Goal: Check status: Check status

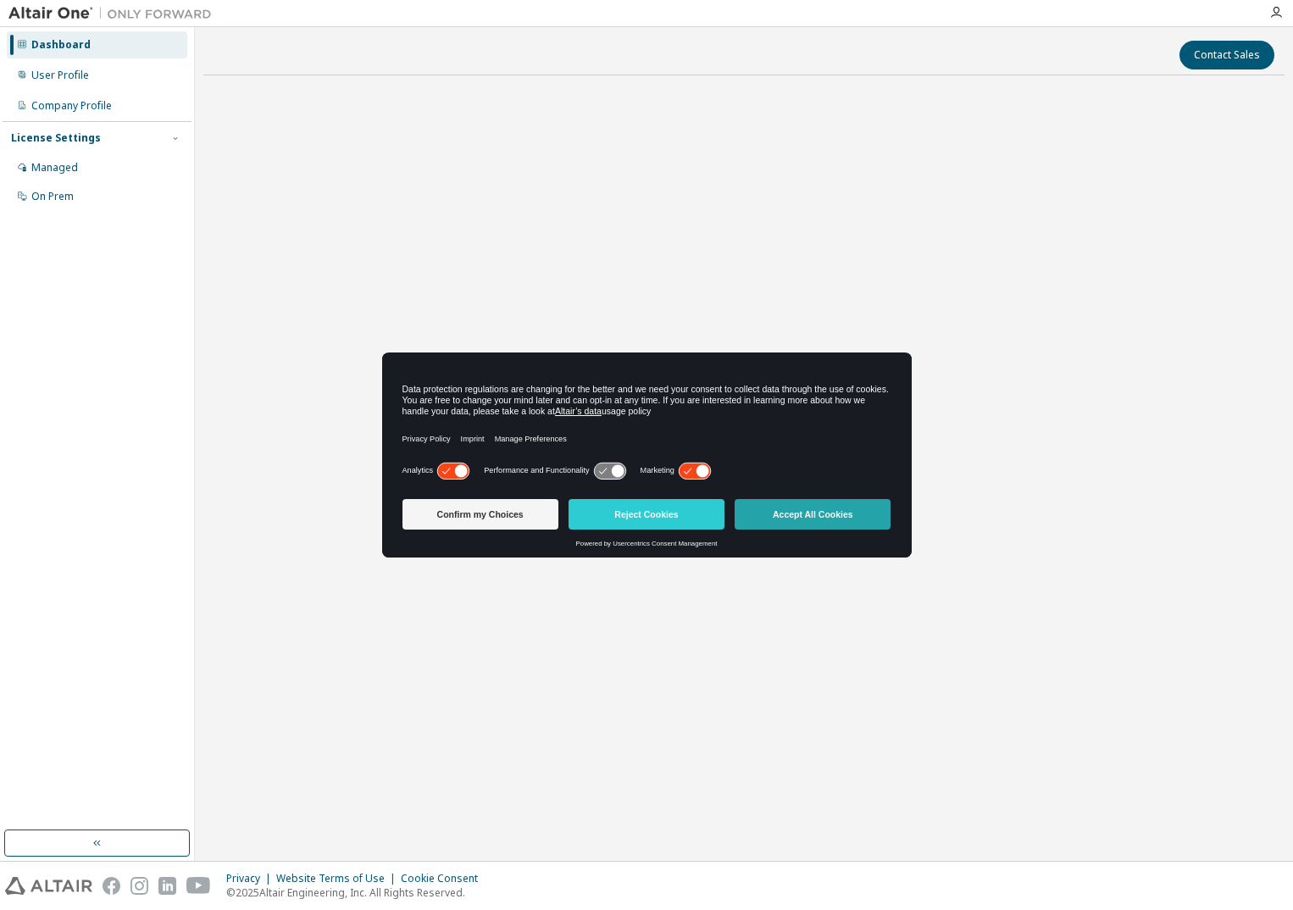
click at [835, 520] on button "Accept All Cookies" at bounding box center [812, 514] width 156 height 30
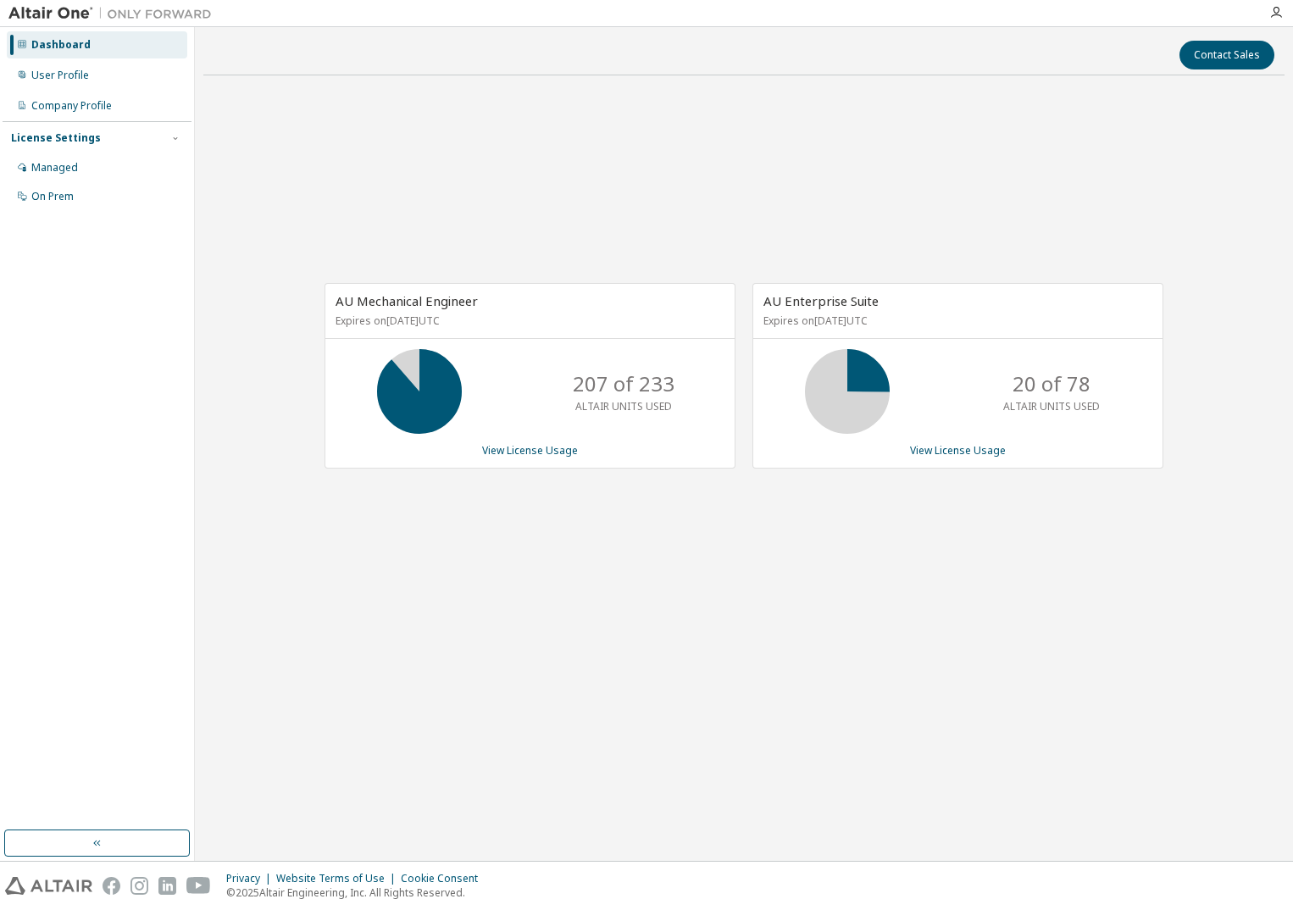
click at [472, 398] on div "207 of 233 ALTAIR UNITS USED" at bounding box center [529, 391] width 409 height 85
click at [537, 452] on link "View License Usage" at bounding box center [530, 450] width 96 height 14
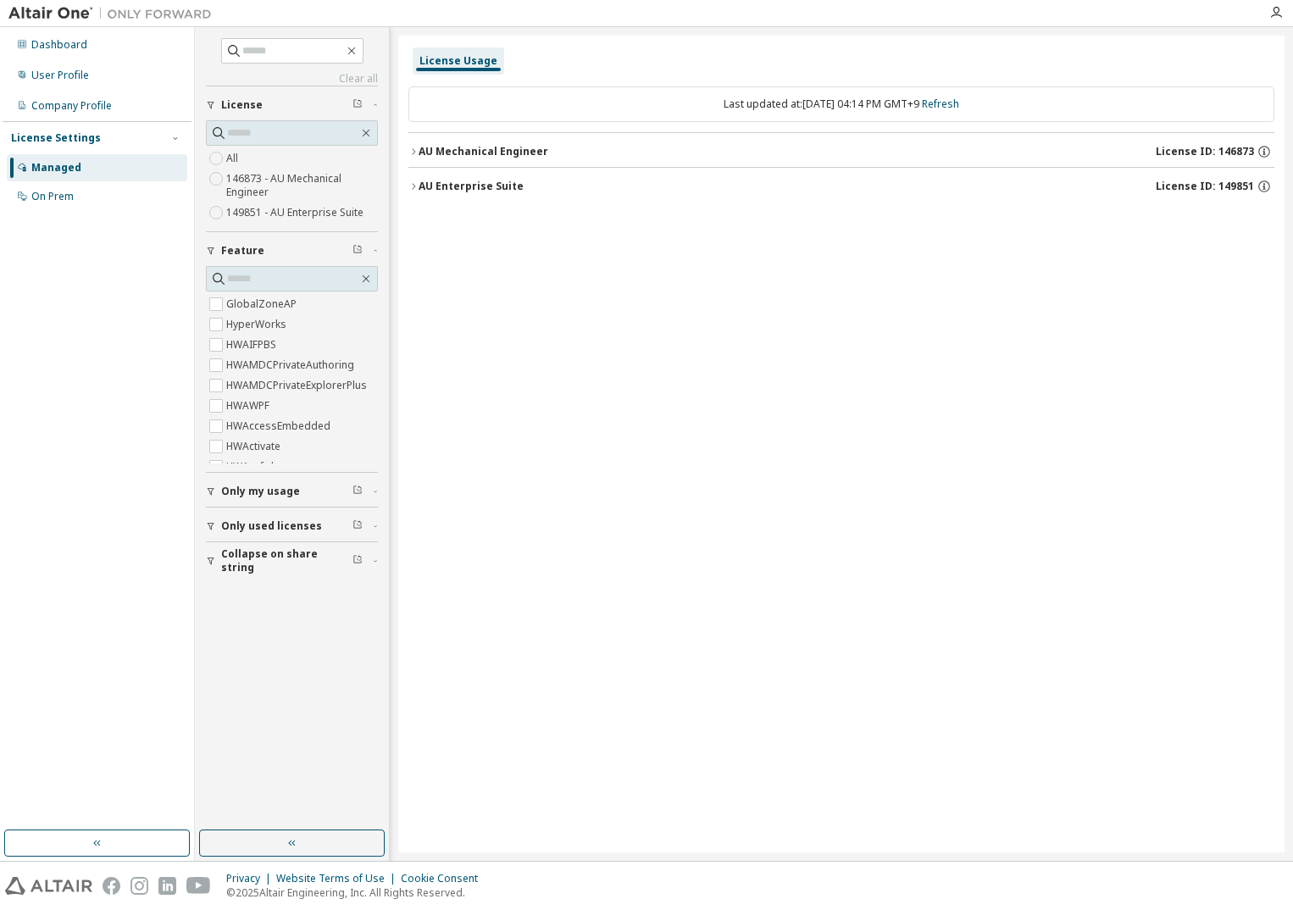
click at [411, 151] on icon "button" at bounding box center [413, 152] width 10 height 10
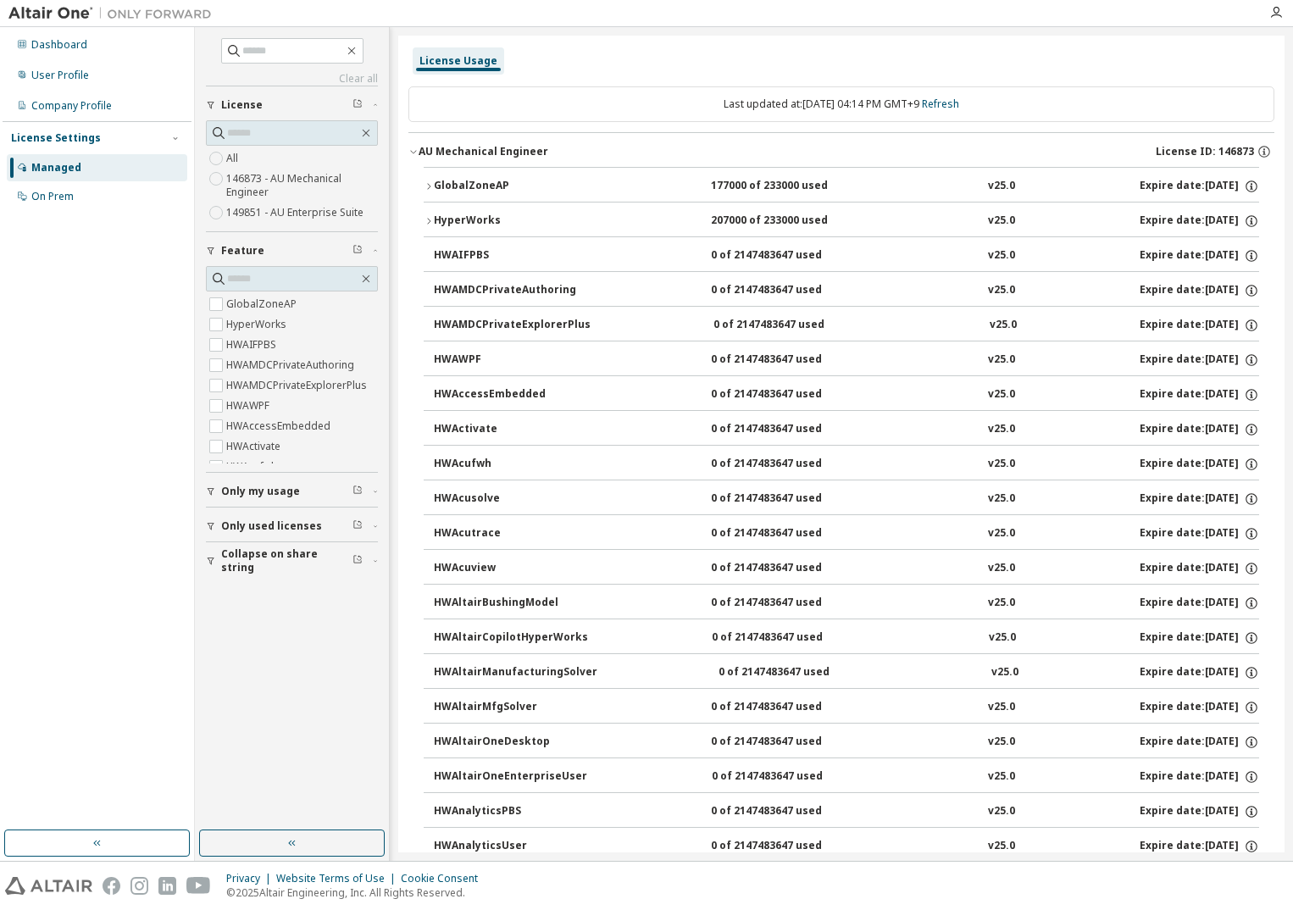
click at [412, 149] on icon "button" at bounding box center [413, 152] width 10 height 10
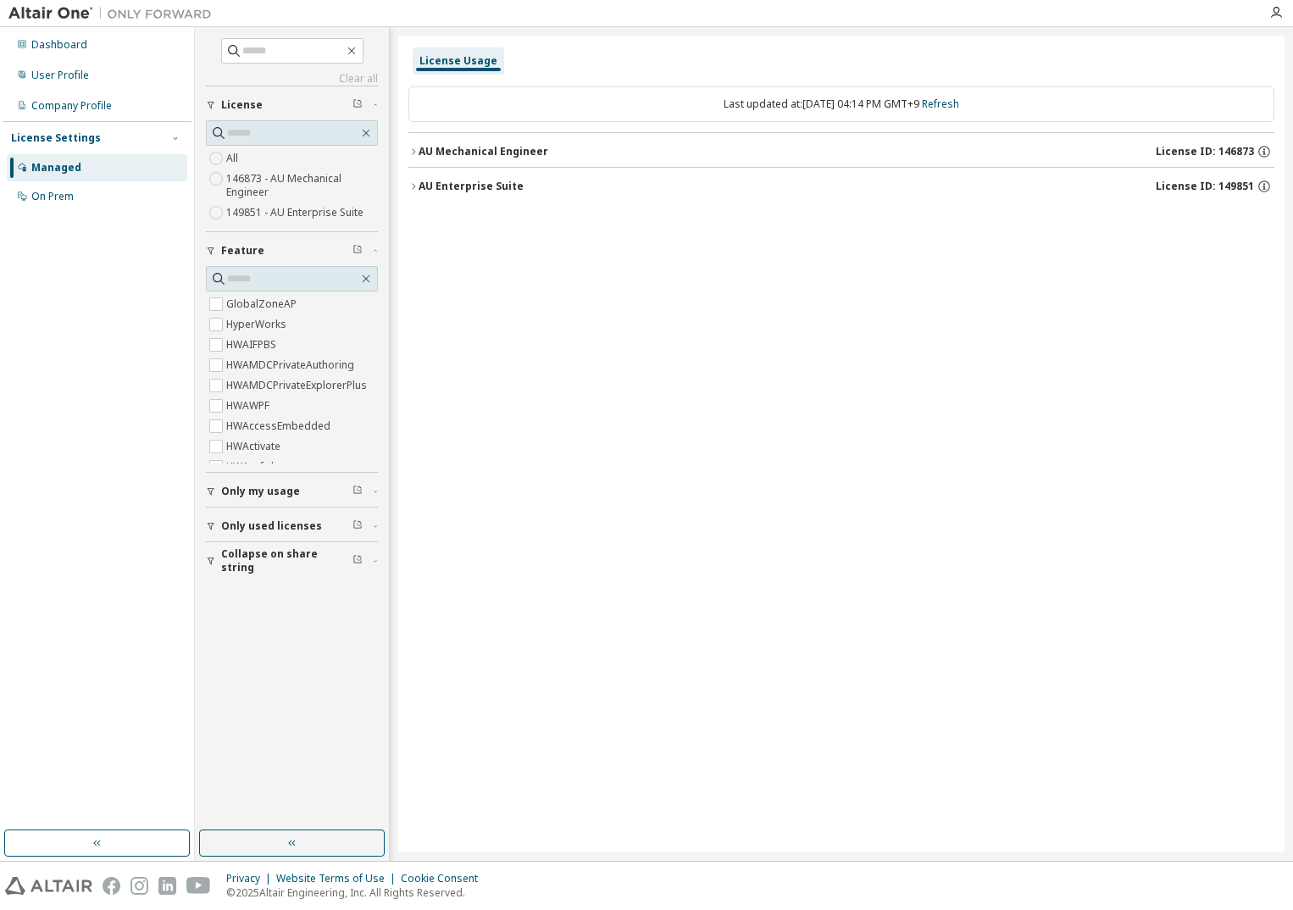
click at [412, 189] on icon "button" at bounding box center [413, 186] width 10 height 10
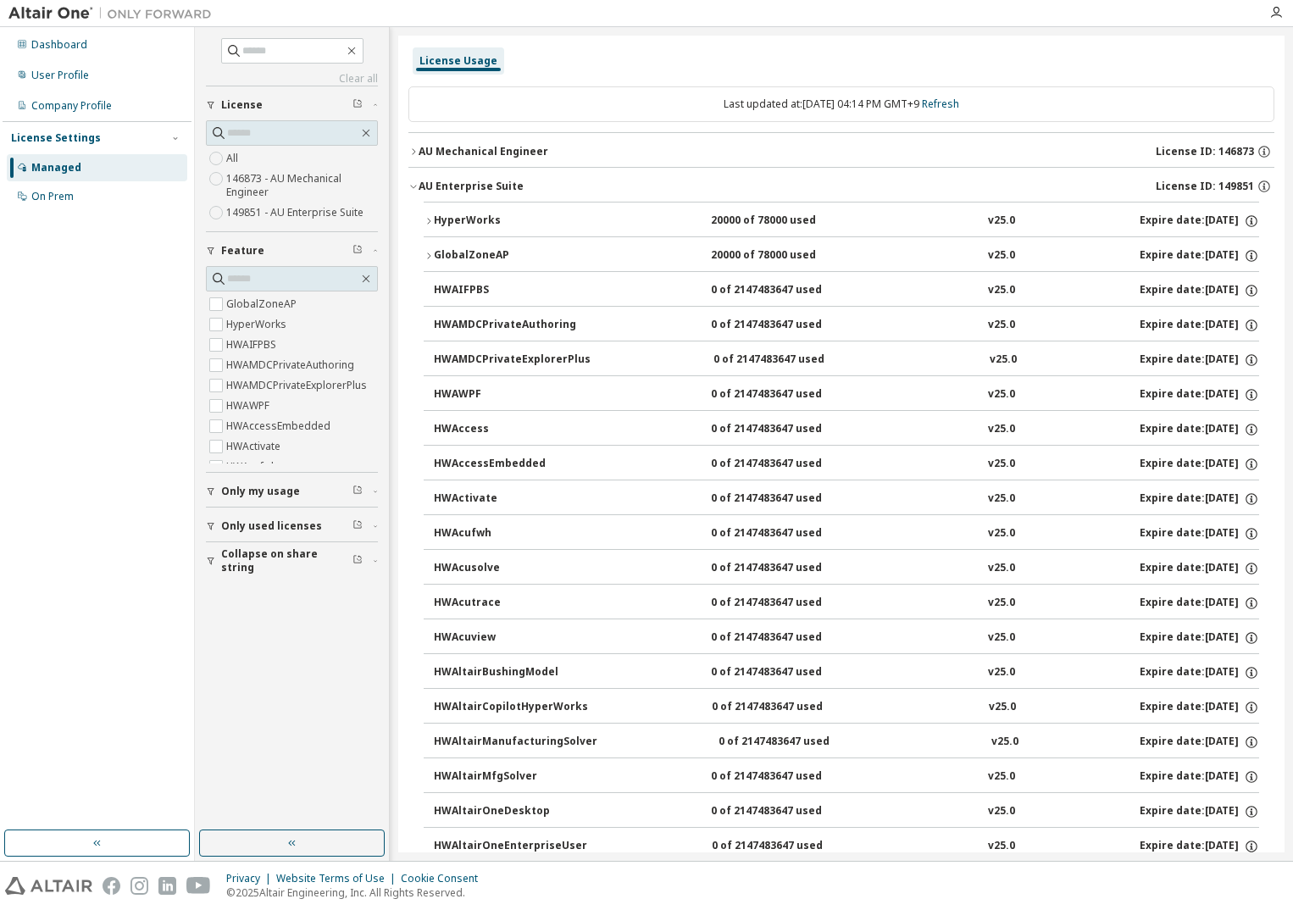
click at [412, 189] on icon "button" at bounding box center [413, 186] width 10 height 10
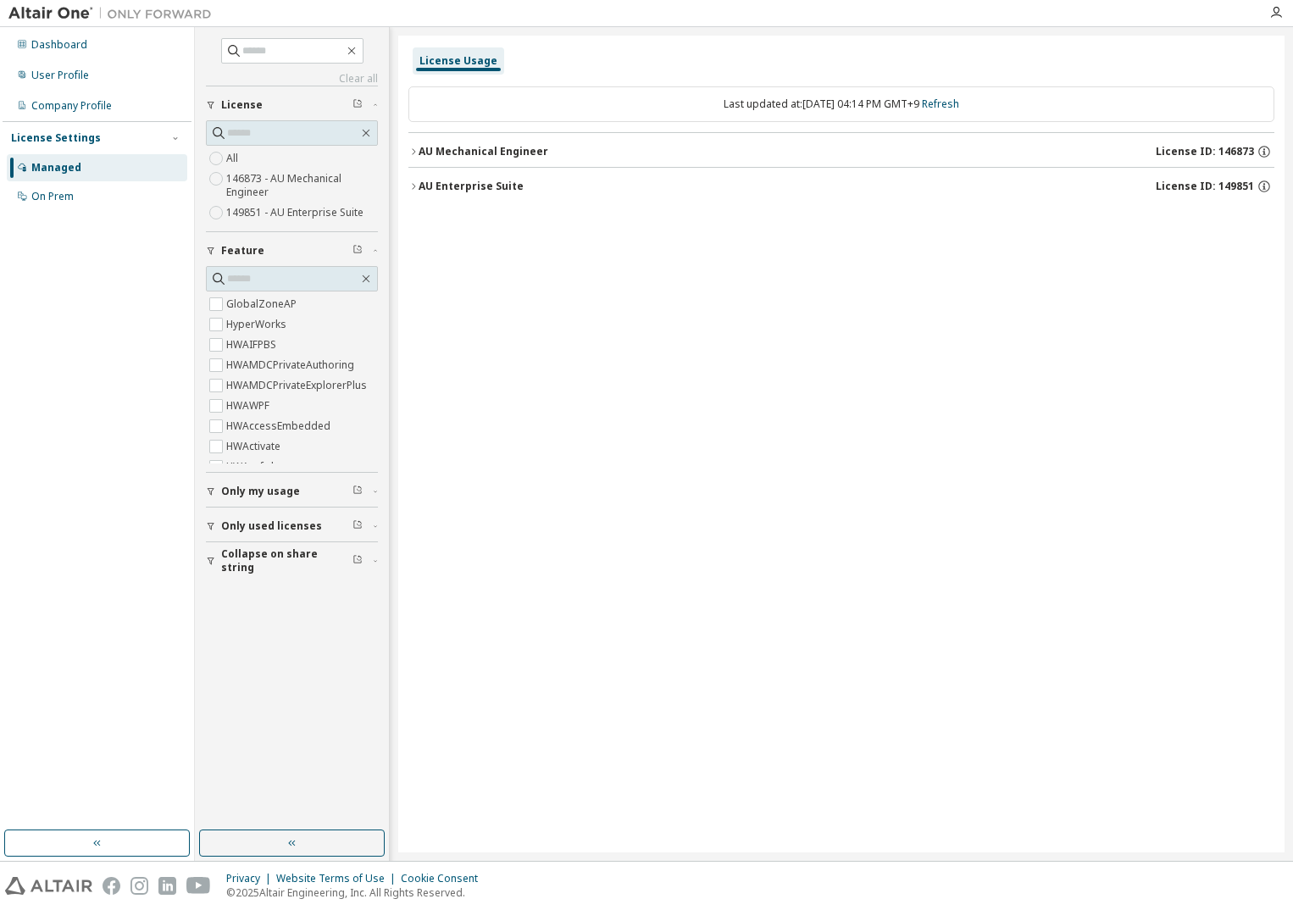
click at [66, 167] on div "Managed" at bounding box center [56, 168] width 50 height 14
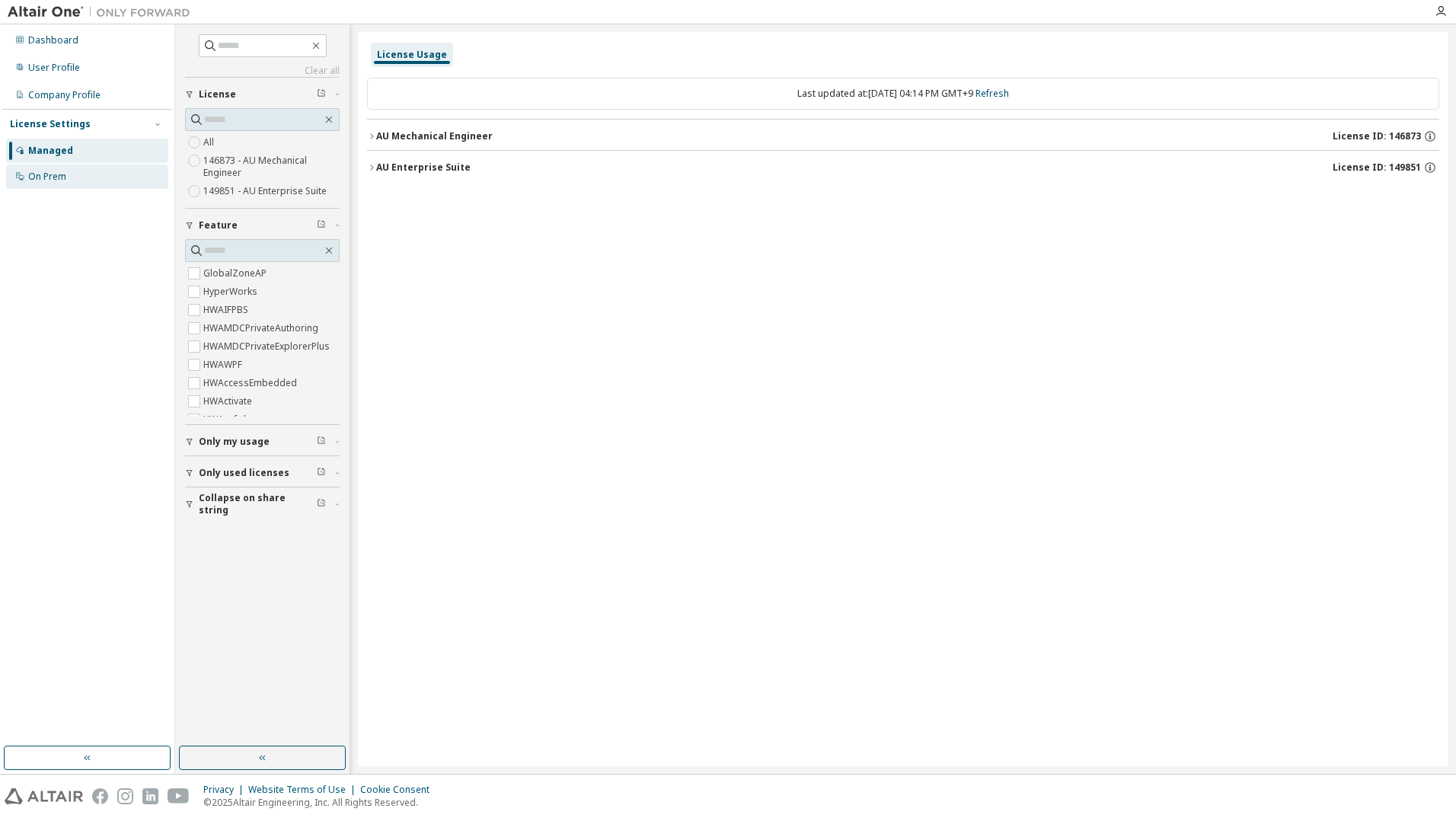
click at [51, 176] on div "On Prem" at bounding box center [47, 177] width 38 height 13
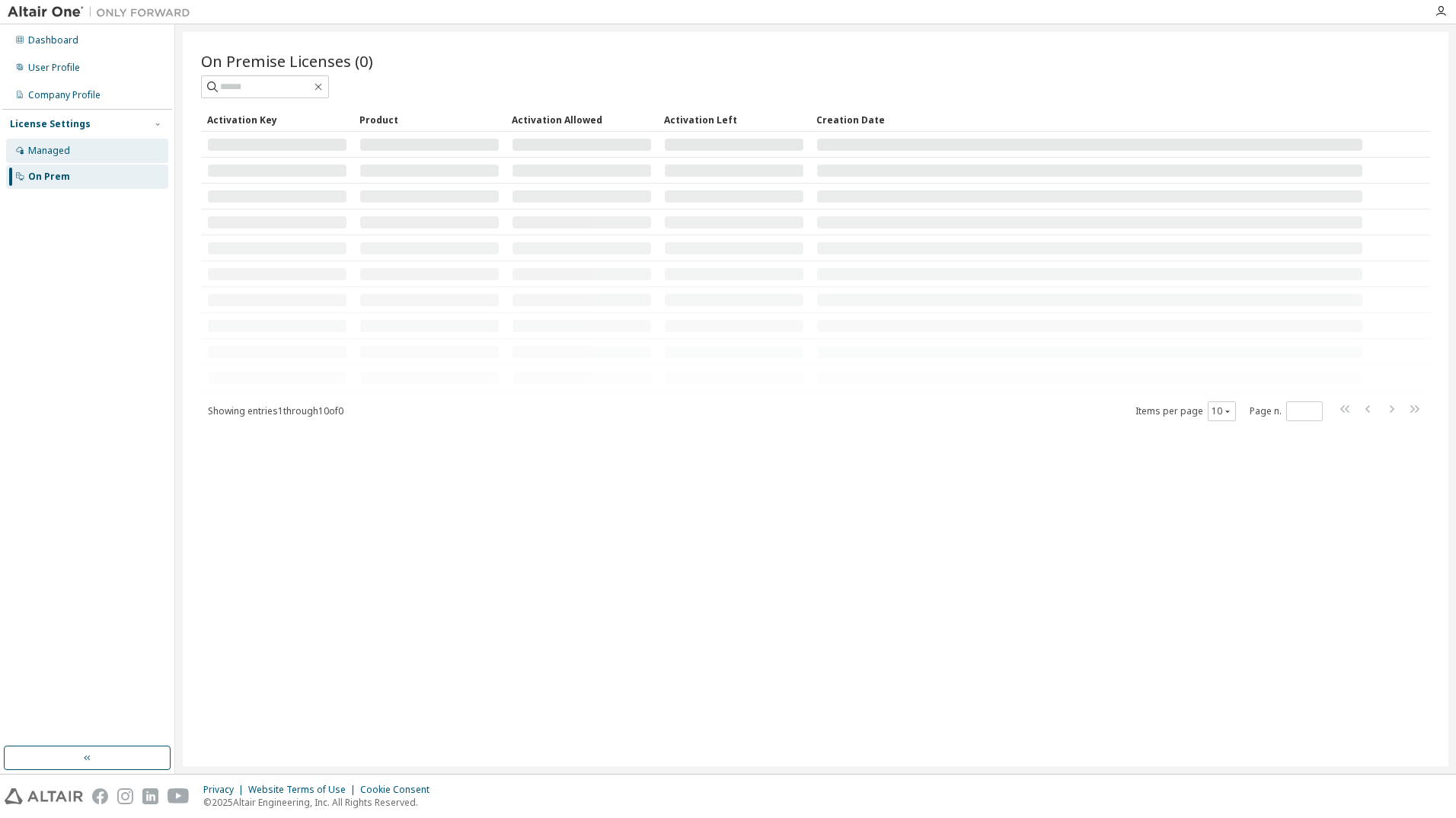
click at [54, 155] on div "Managed" at bounding box center [49, 151] width 42 height 13
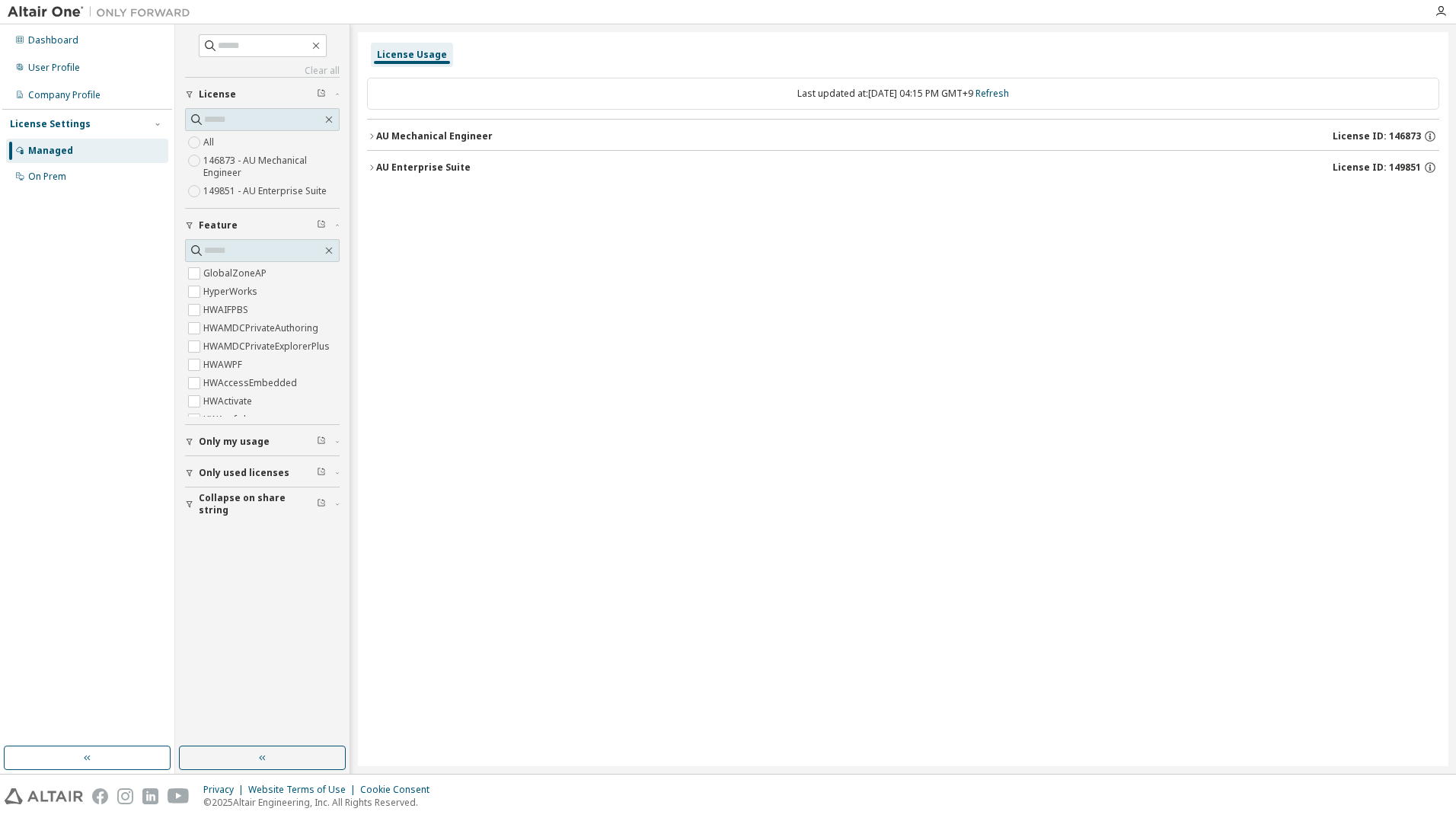
click at [402, 57] on div "License Usage" at bounding box center [412, 55] width 70 height 13
click at [370, 164] on icon "button" at bounding box center [371, 167] width 9 height 9
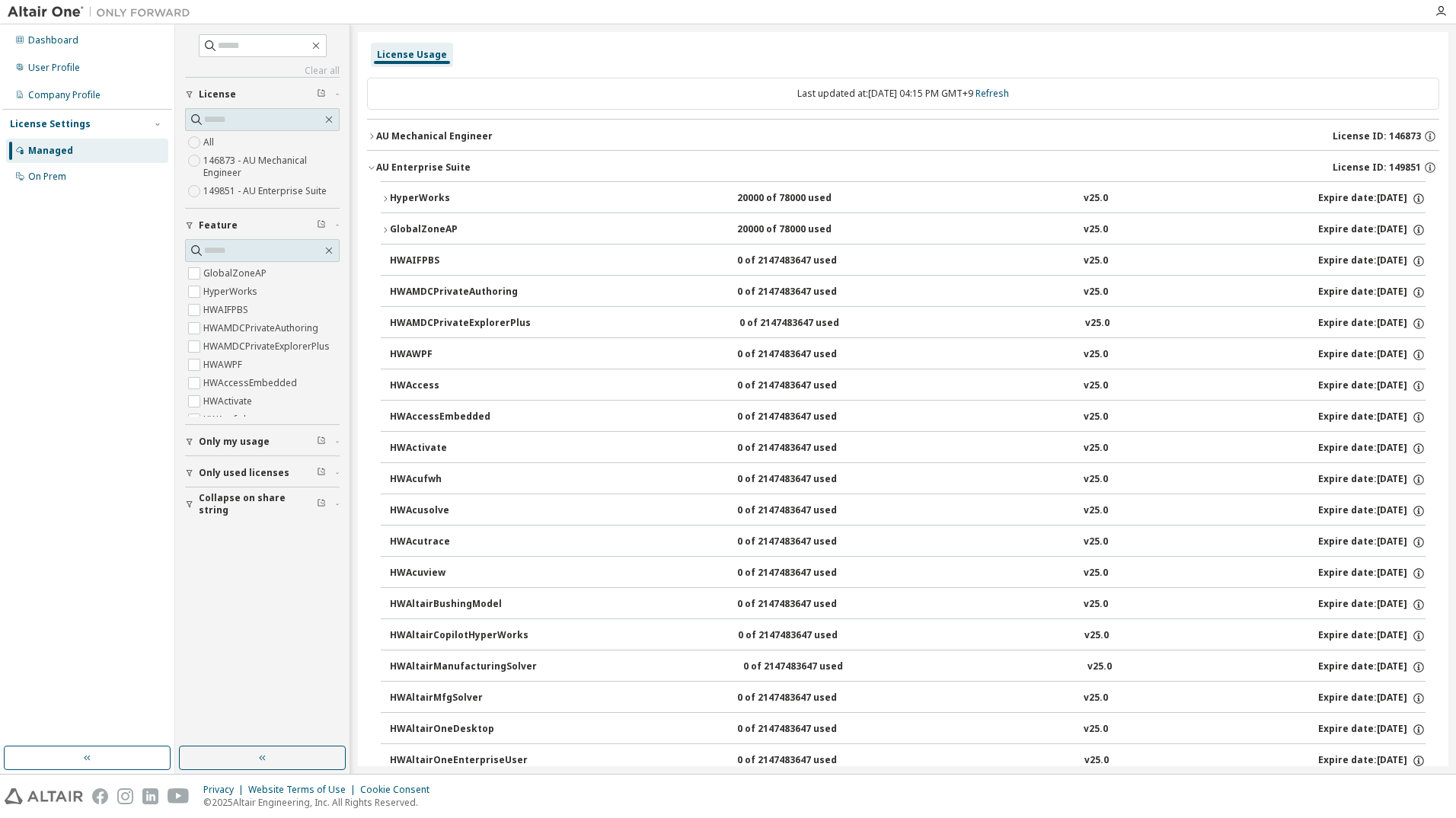
click at [370, 164] on icon "button" at bounding box center [371, 167] width 9 height 9
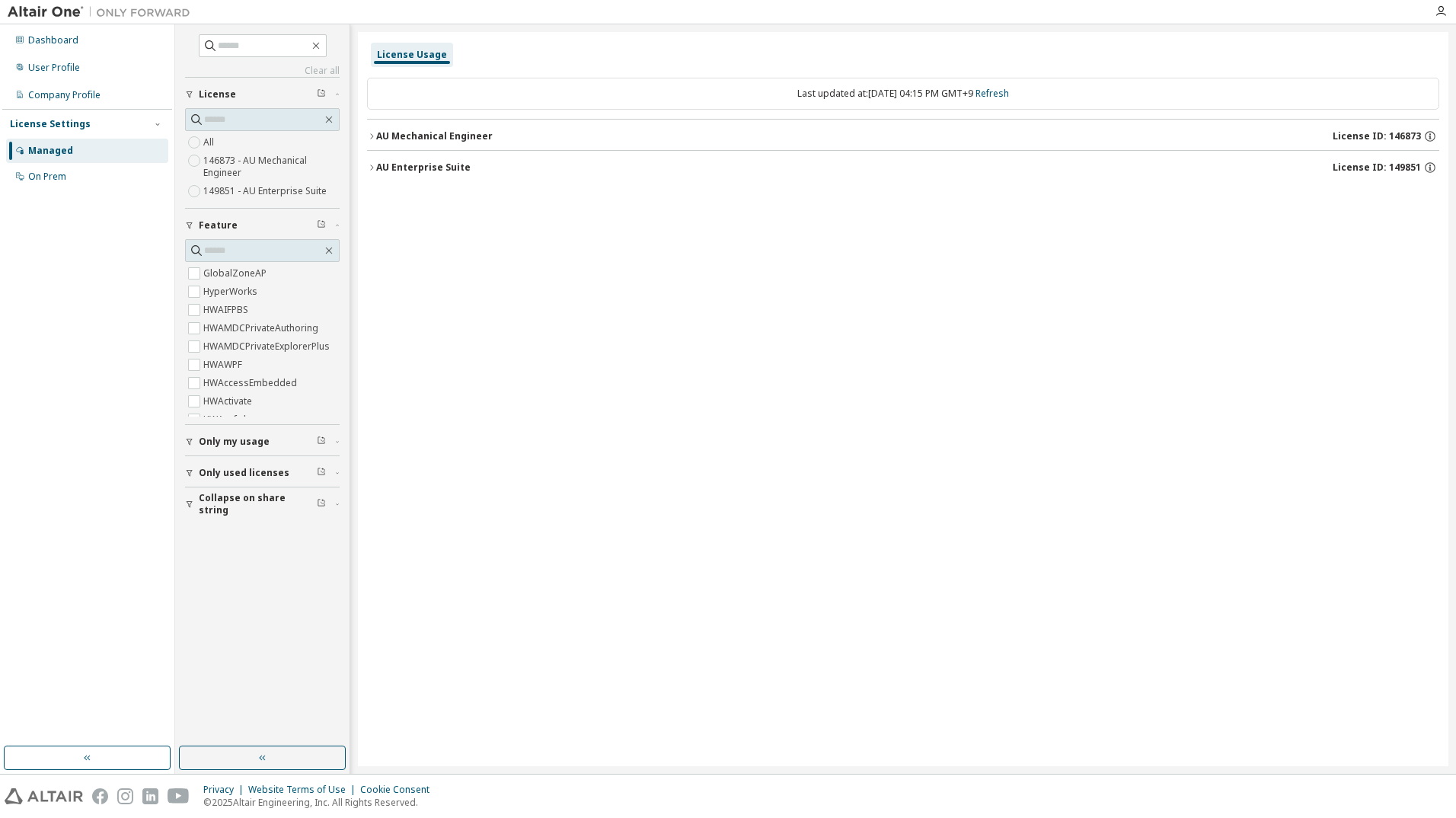
click at [370, 164] on icon "button" at bounding box center [371, 167] width 9 height 9
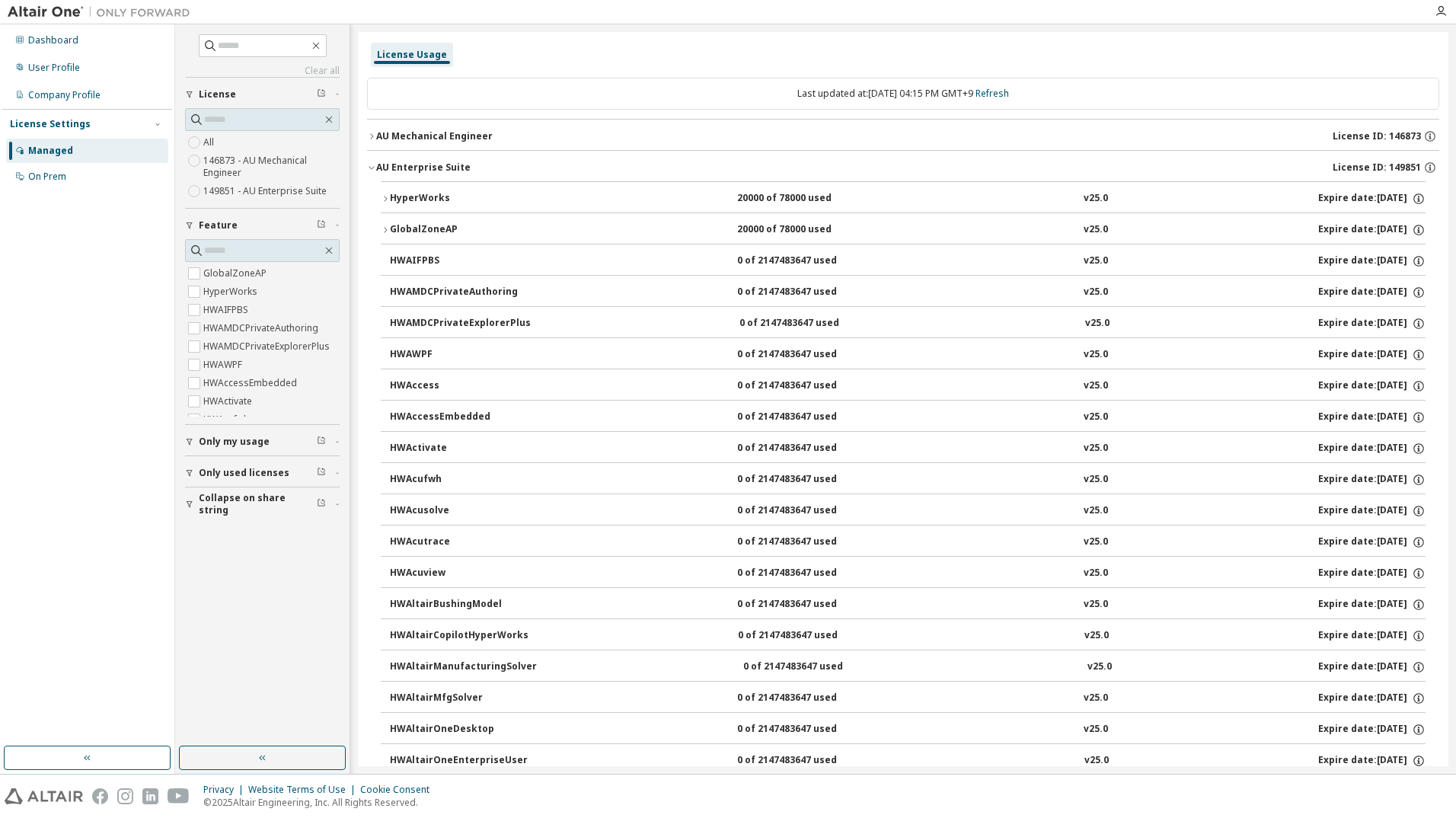
click at [370, 164] on icon "button" at bounding box center [371, 167] width 9 height 9
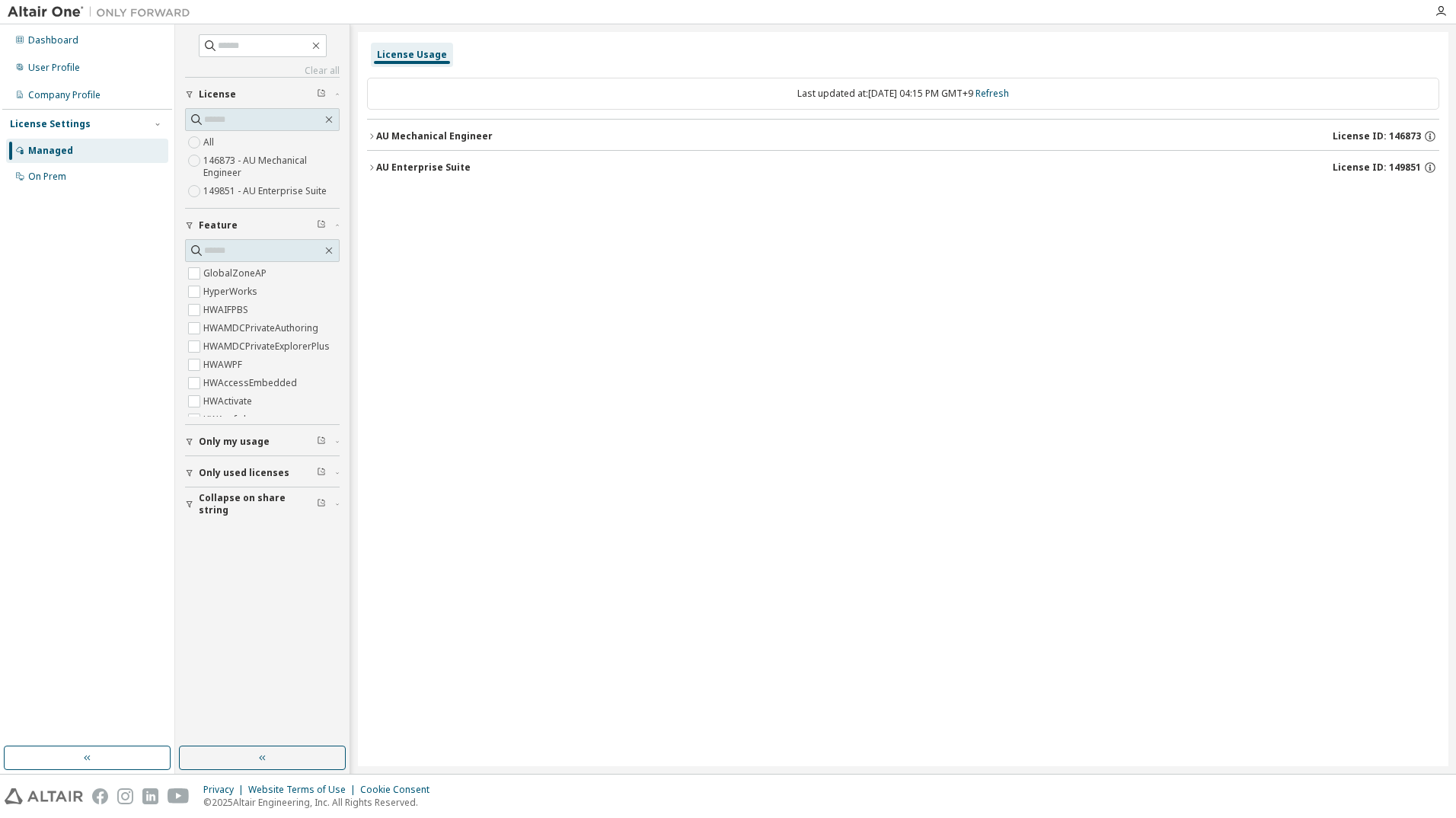
click at [370, 136] on icon "button" at bounding box center [371, 137] width 9 height 9
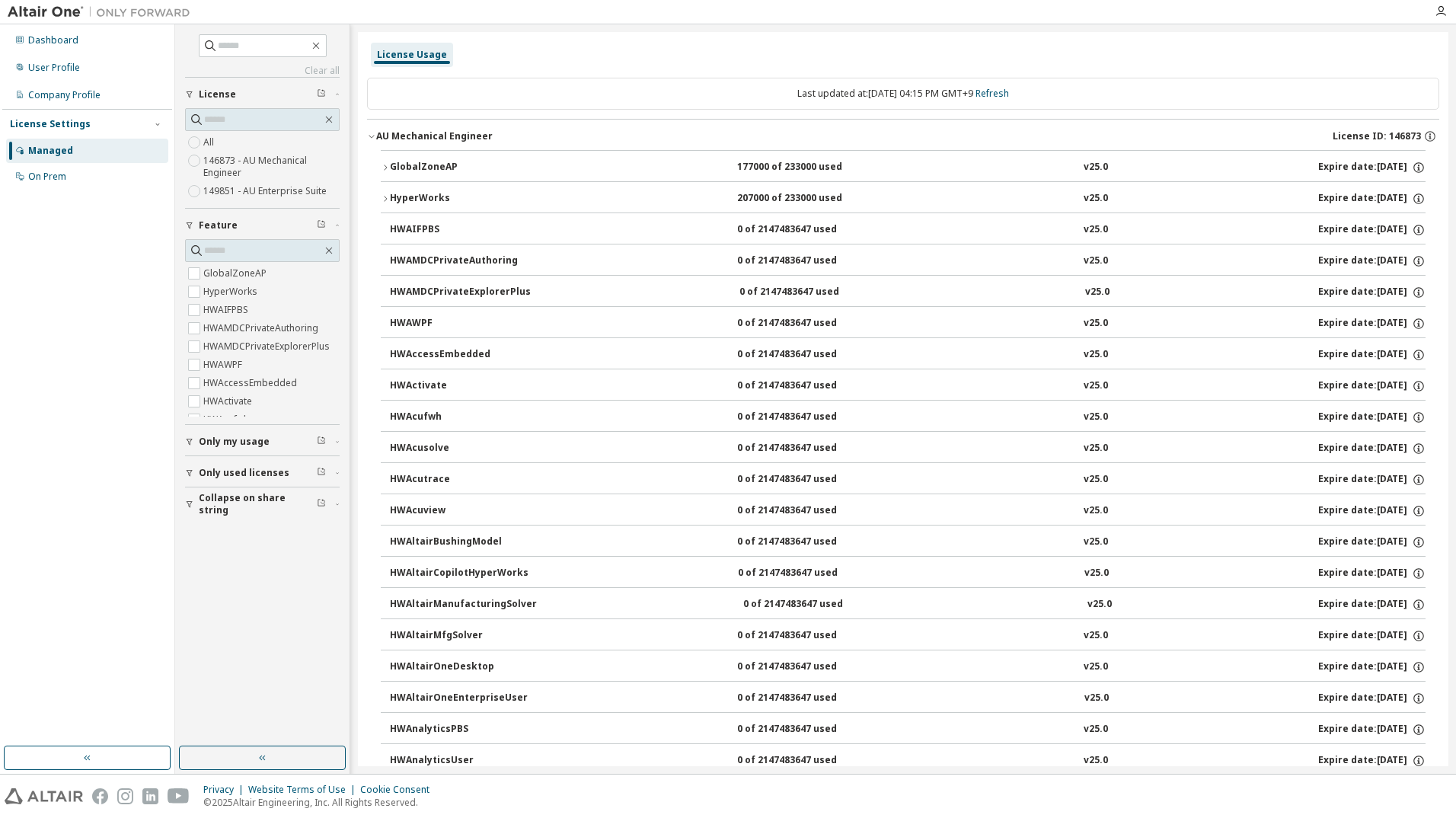
click at [370, 136] on icon "button" at bounding box center [371, 137] width 9 height 9
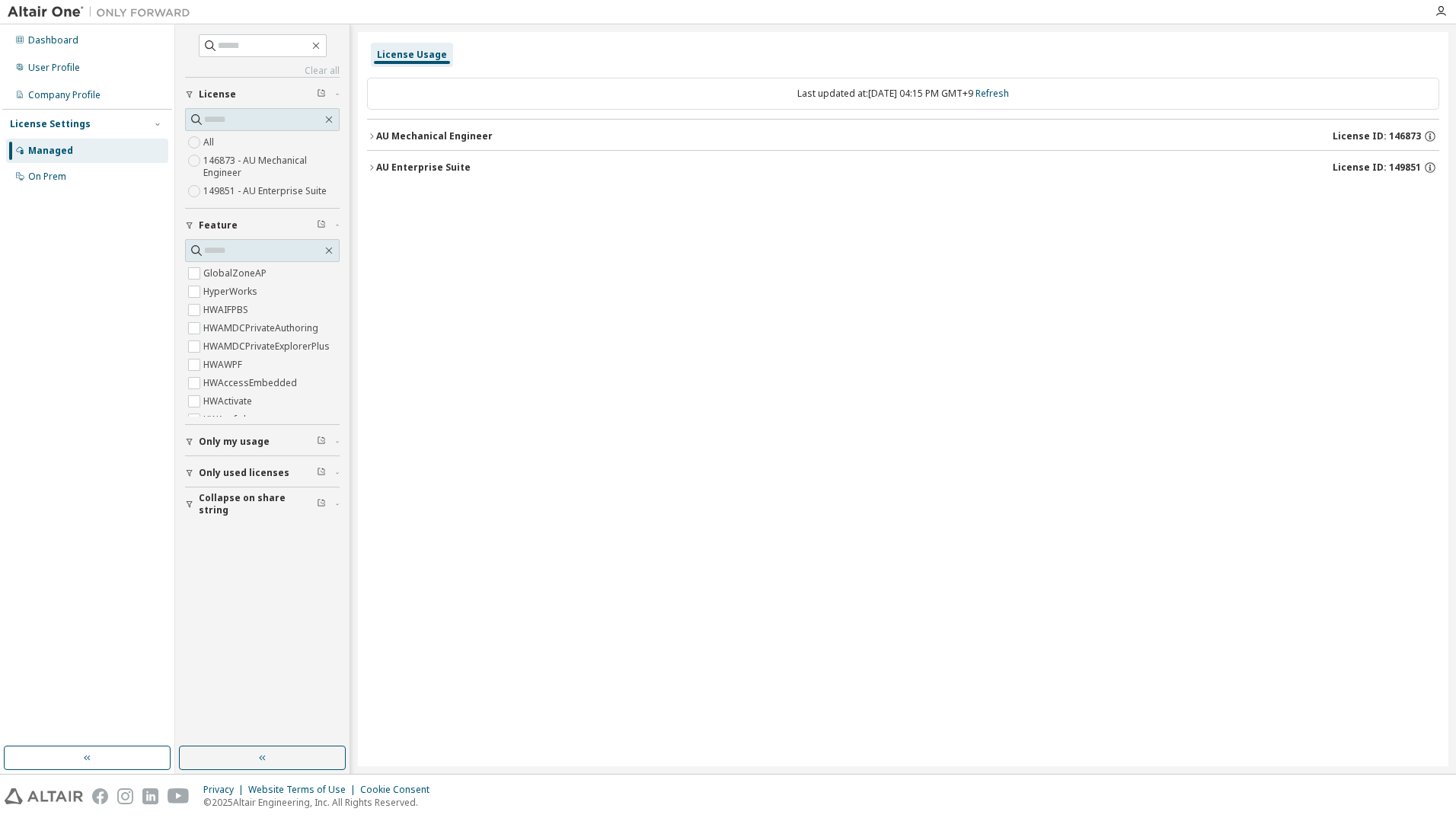
click at [425, 49] on div "License Usage" at bounding box center [412, 55] width 70 height 13
click at [418, 166] on div "AU Enterprise Suite" at bounding box center [422, 168] width 94 height 13
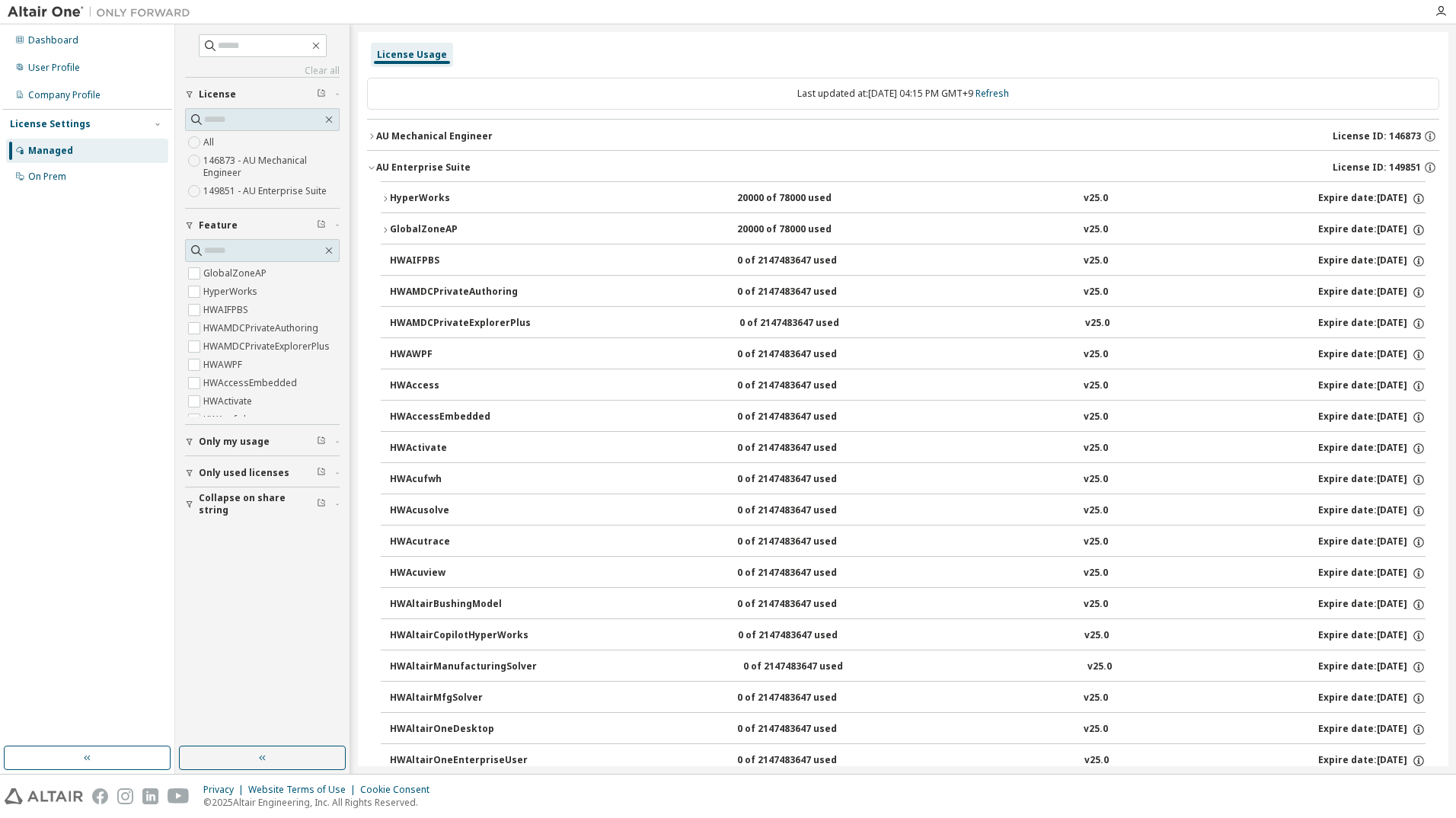
click at [417, 132] on div "AU Mechanical Engineer" at bounding box center [434, 137] width 117 height 13
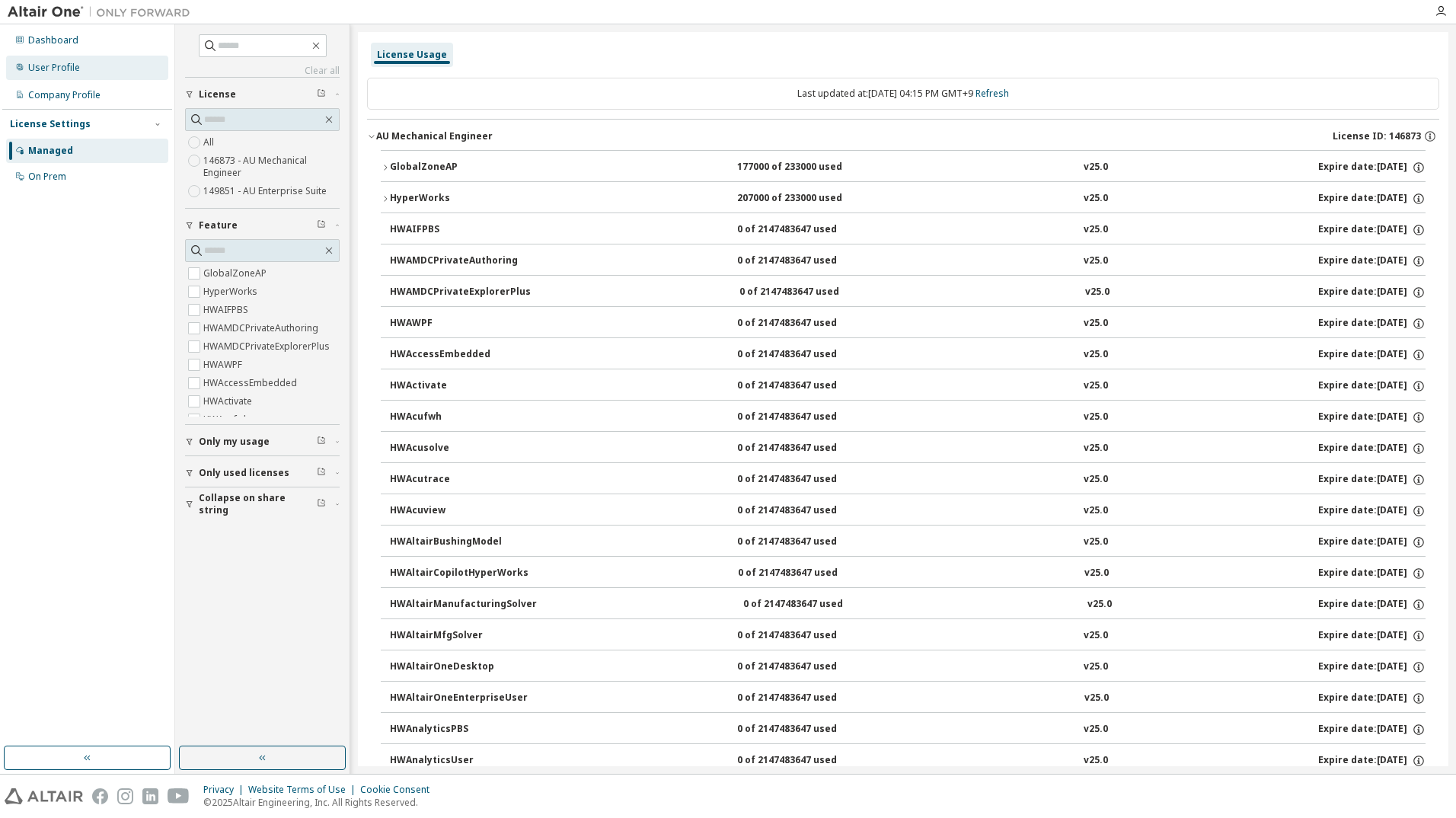
click at [55, 62] on div "User Profile" at bounding box center [54, 68] width 52 height 13
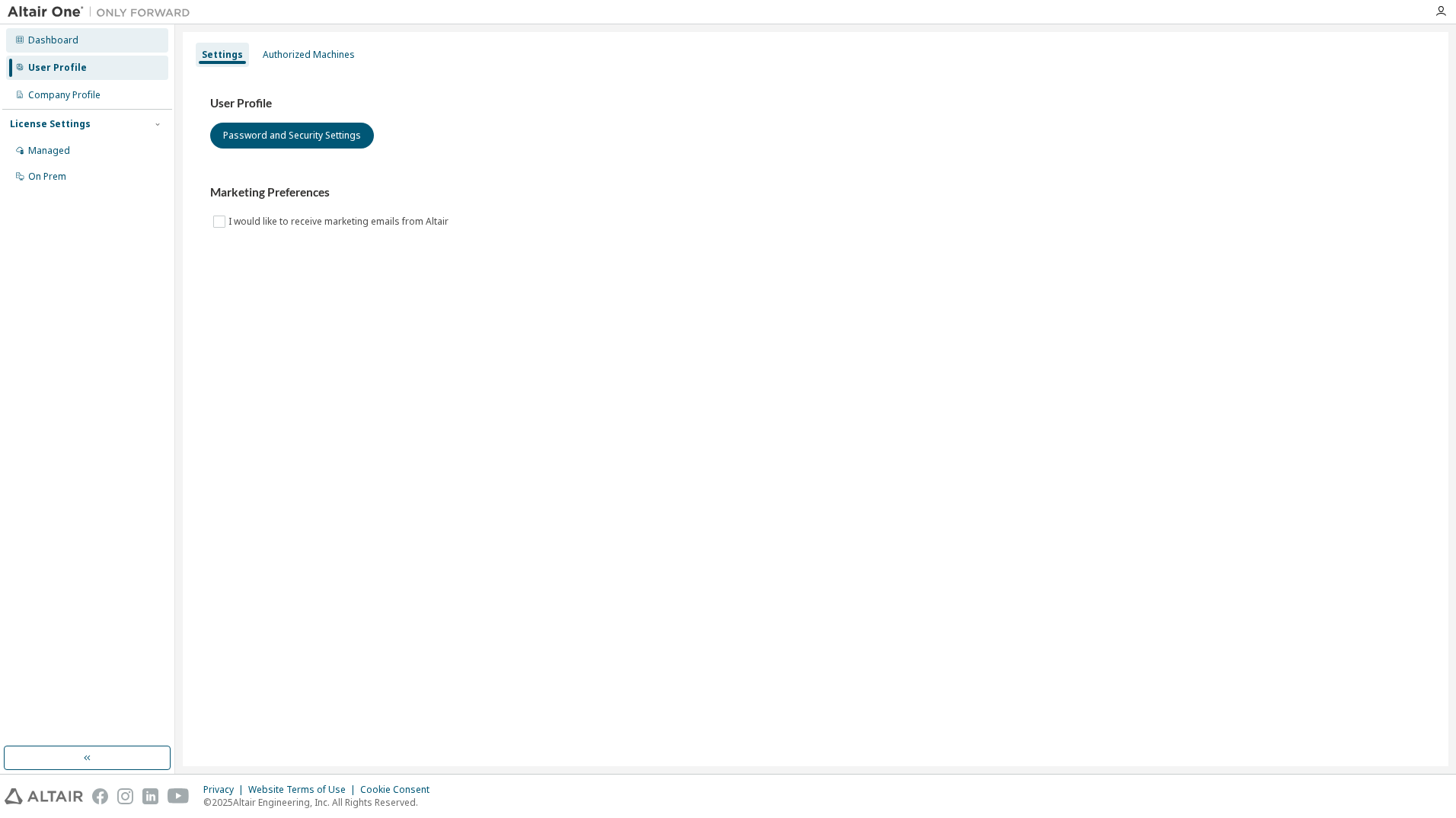
click at [52, 39] on div "Dashboard" at bounding box center [53, 40] width 50 height 13
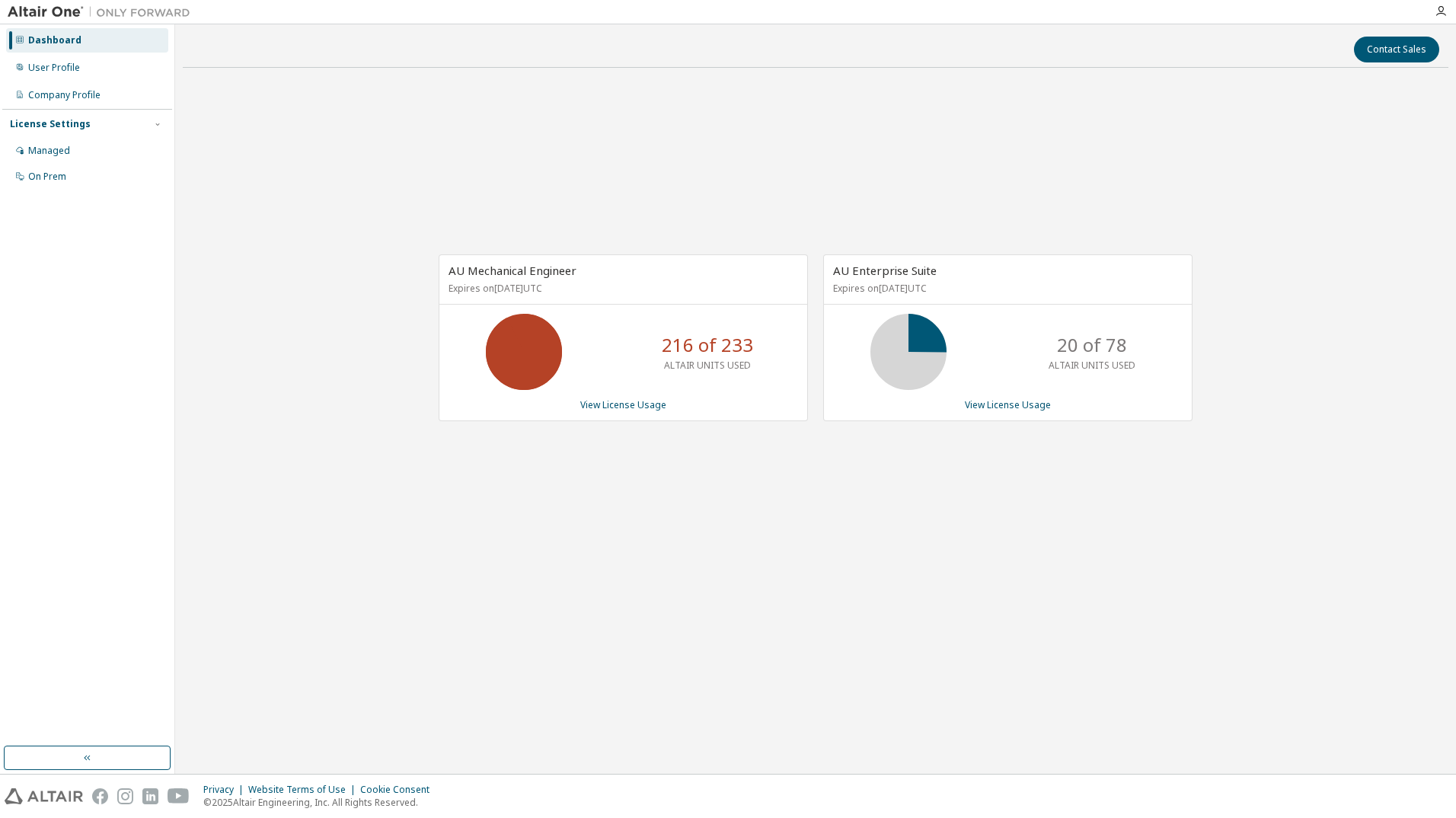
click at [694, 344] on p "216 of 233" at bounding box center [707, 344] width 92 height 26
click at [624, 409] on link "View License Usage" at bounding box center [623, 405] width 86 height 13
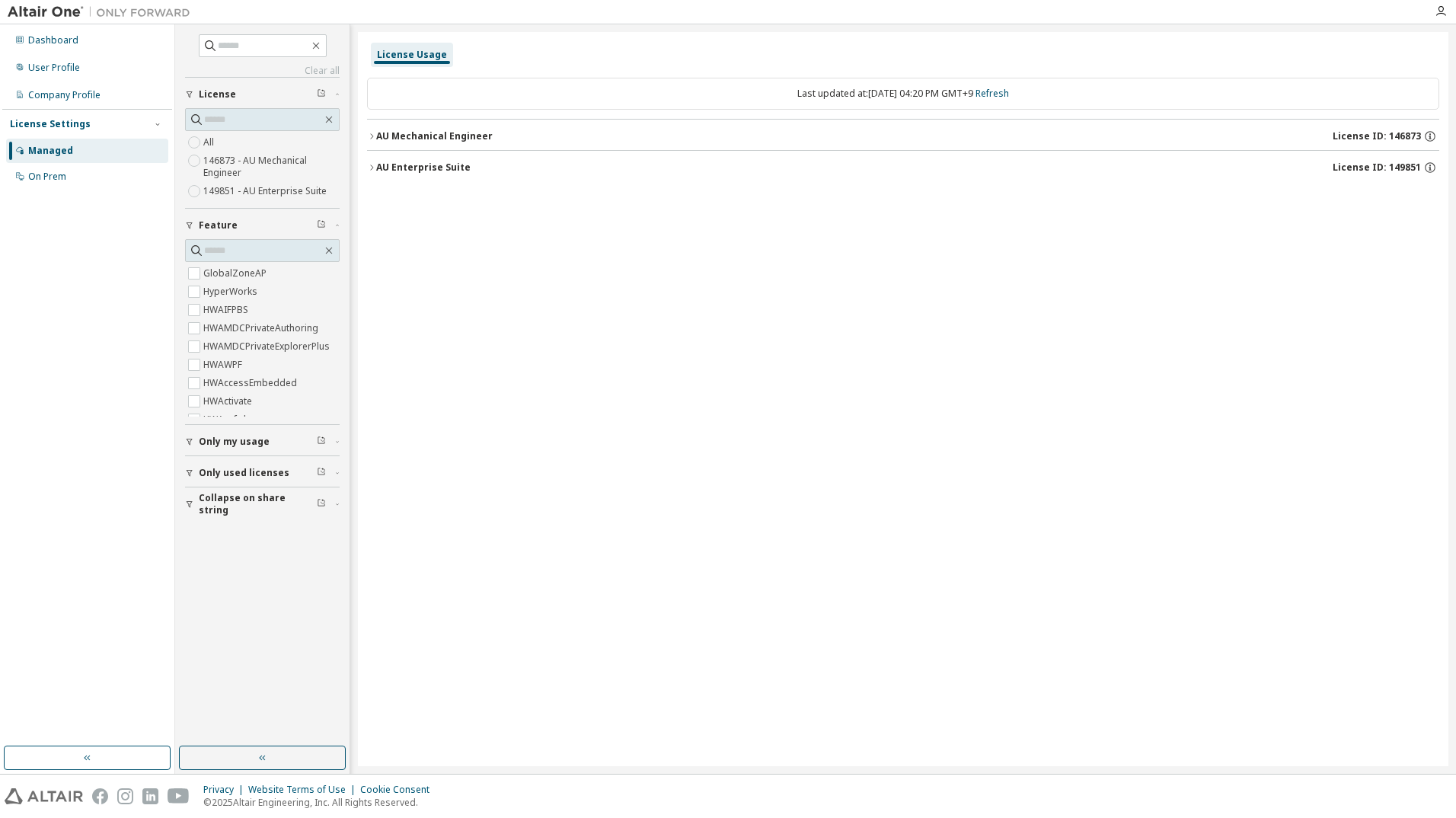
click at [389, 166] on div "AU Enterprise Suite" at bounding box center [422, 168] width 94 height 13
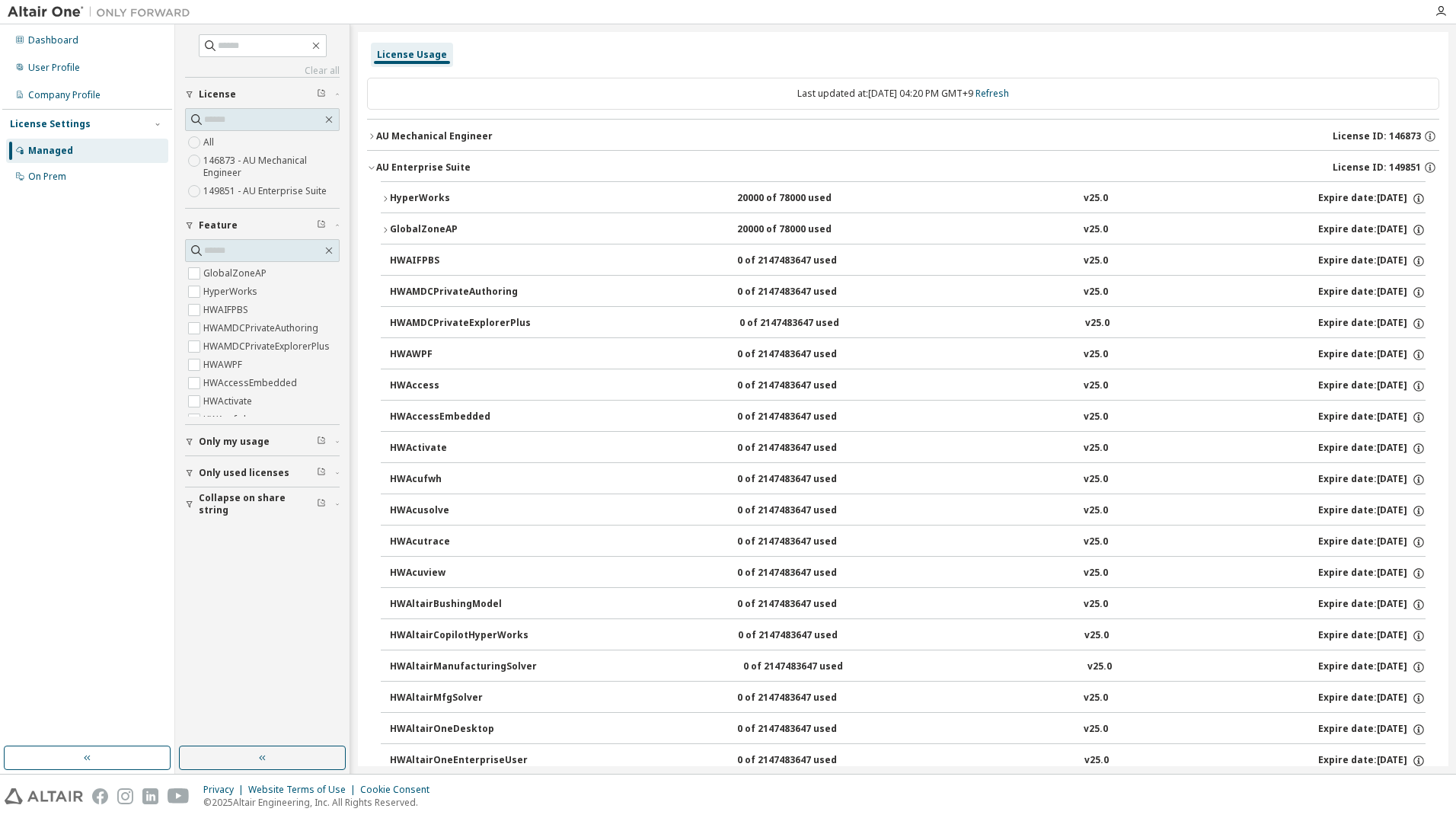
click at [389, 166] on div "AU Enterprise Suite" at bounding box center [422, 168] width 94 height 13
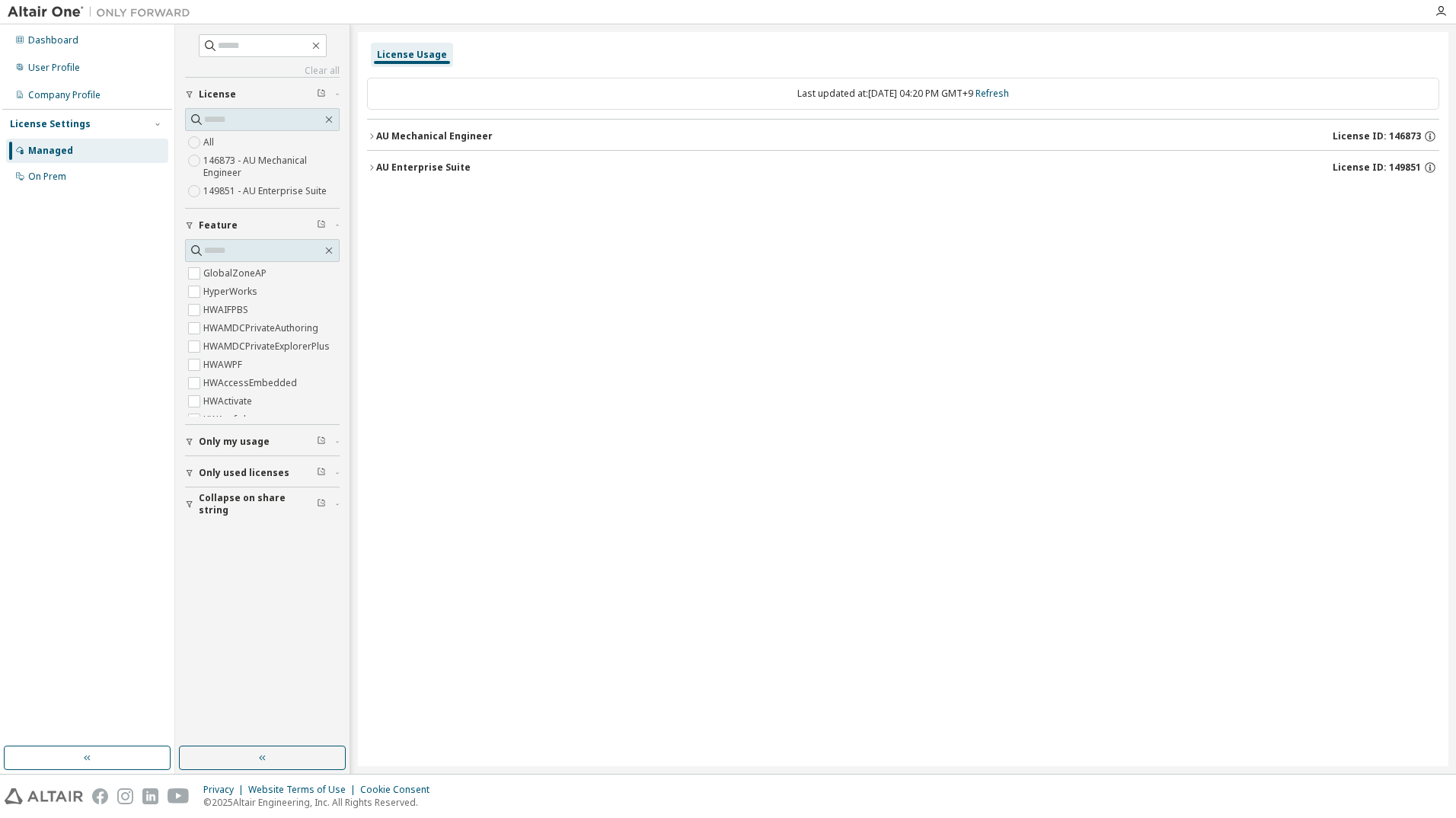
click at [401, 130] on div "AU Mechanical Engineer" at bounding box center [434, 137] width 117 height 13
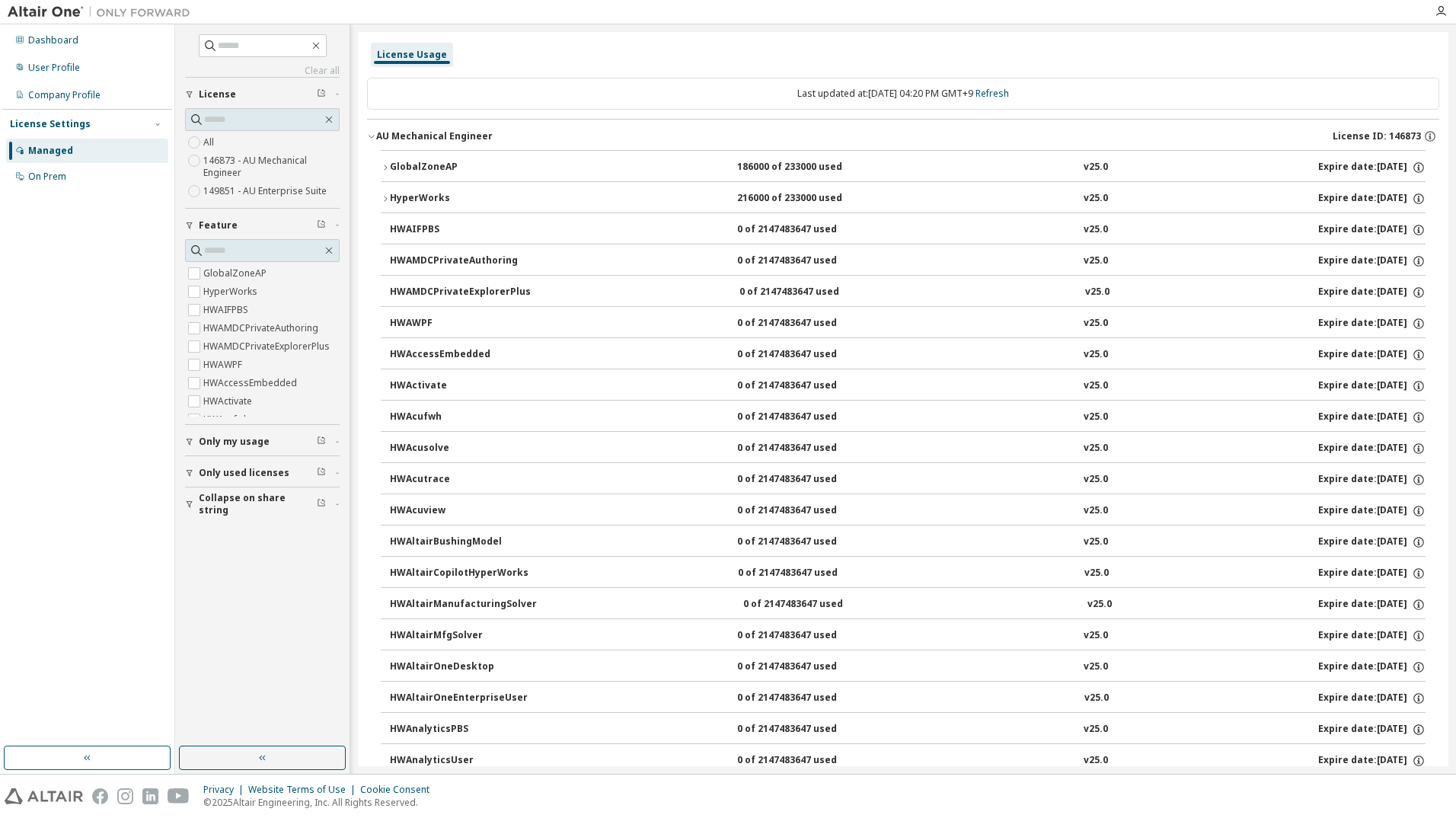
click at [401, 130] on div "AU Mechanical Engineer" at bounding box center [434, 137] width 117 height 13
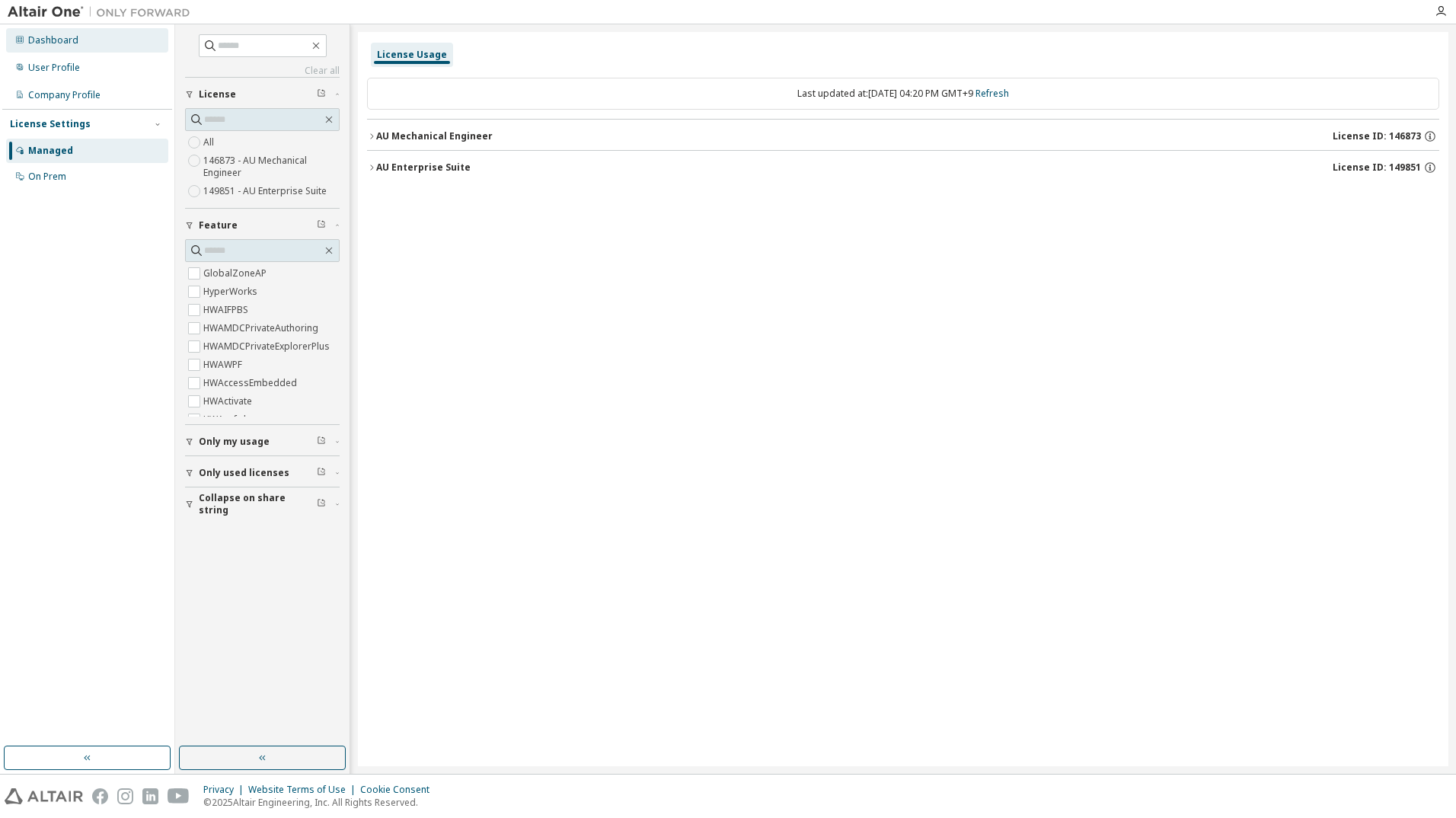
click at [59, 31] on div "Dashboard" at bounding box center [87, 40] width 162 height 24
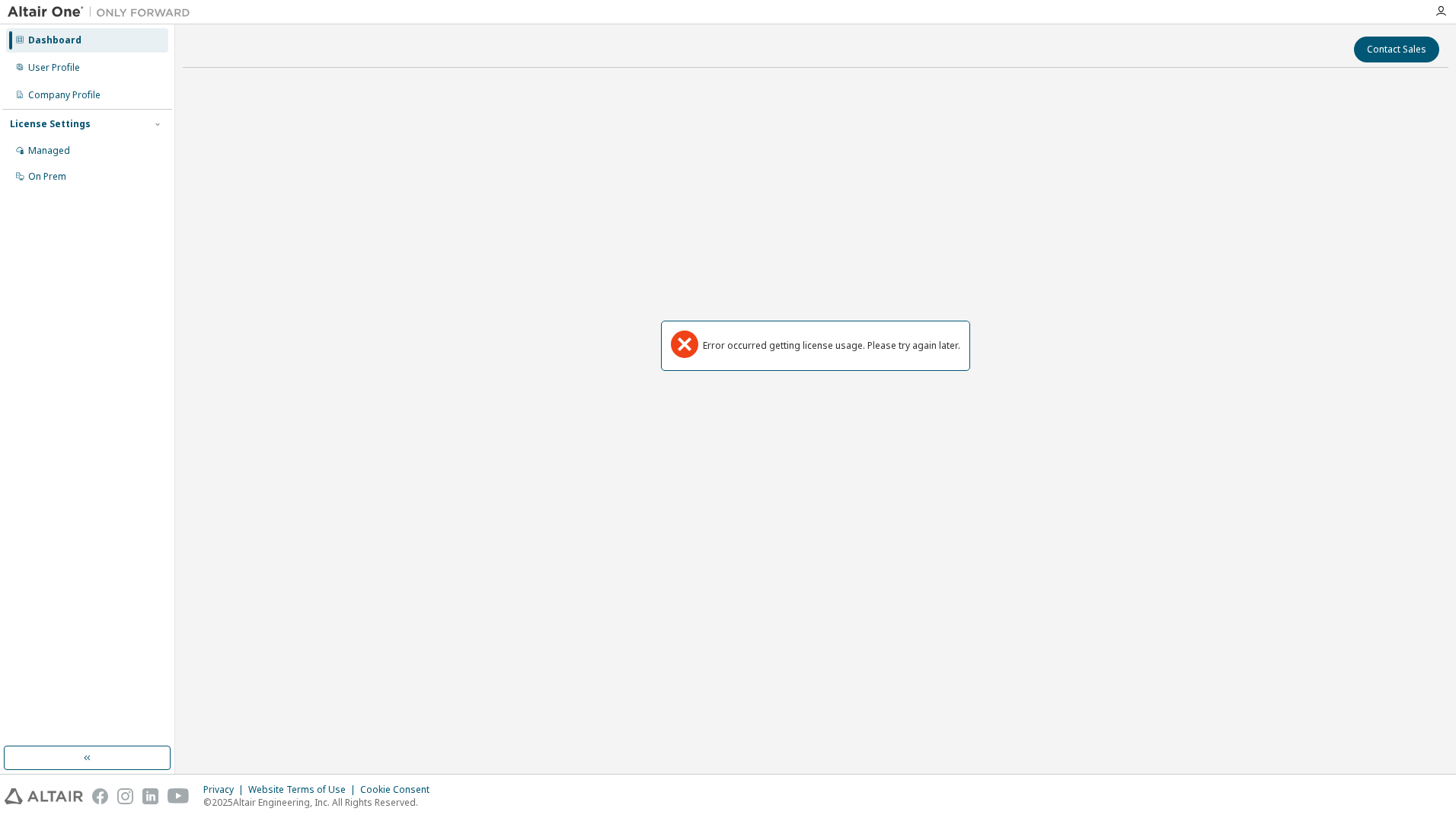
click at [368, 257] on div "Error occurred getting license usage. Please try again later." at bounding box center [815, 345] width 1265 height 531
click at [61, 39] on div "Dashboard" at bounding box center [54, 40] width 53 height 13
